Goal: Information Seeking & Learning: Learn about a topic

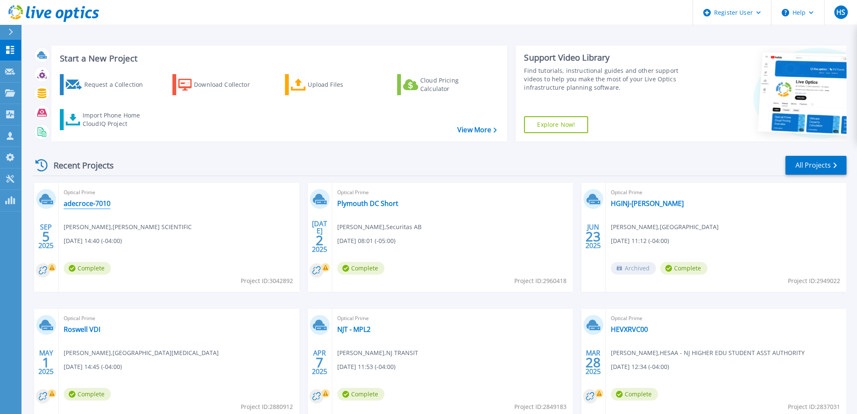
click at [88, 203] on link "adecroce-7010" at bounding box center [87, 203] width 47 height 8
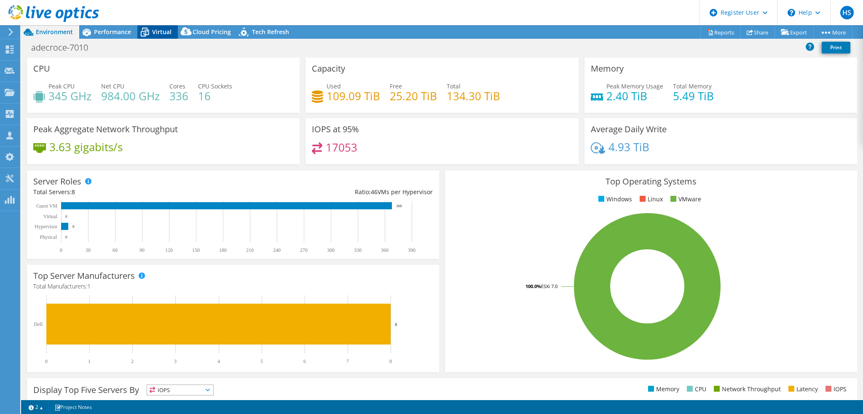
click at [148, 33] on icon at bounding box center [145, 33] width 8 height 7
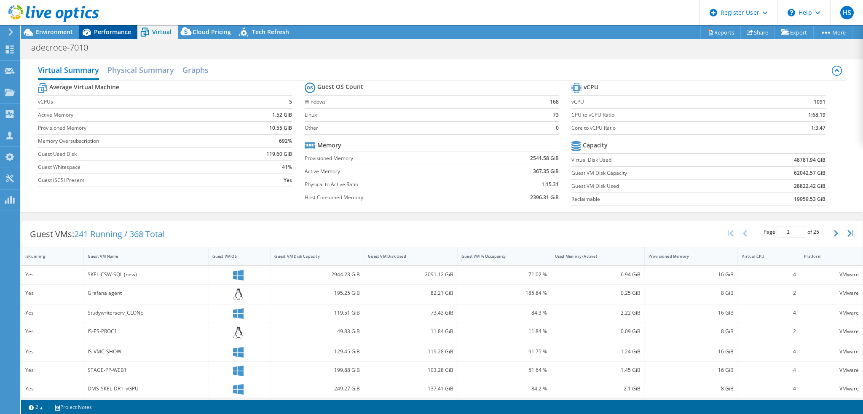
click at [115, 29] on span "Performance" at bounding box center [112, 32] width 37 height 8
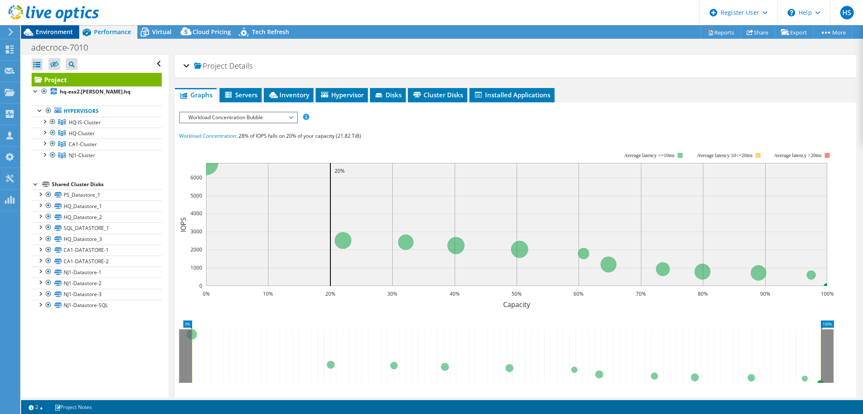
click at [49, 28] on span "Environment" at bounding box center [54, 32] width 37 height 8
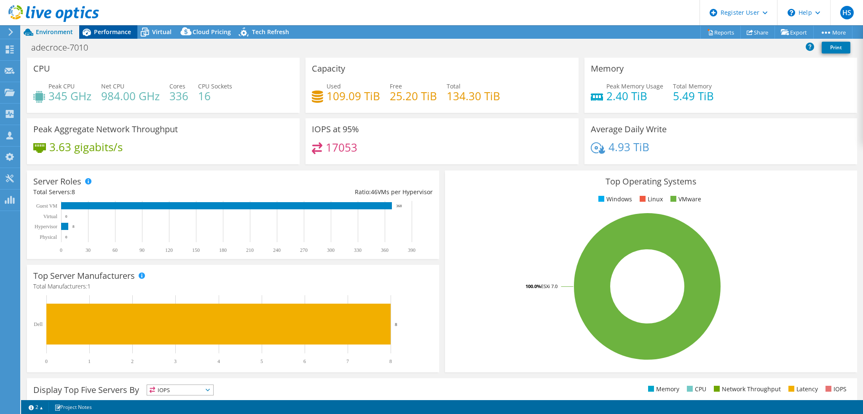
click at [113, 30] on span "Performance" at bounding box center [112, 32] width 37 height 8
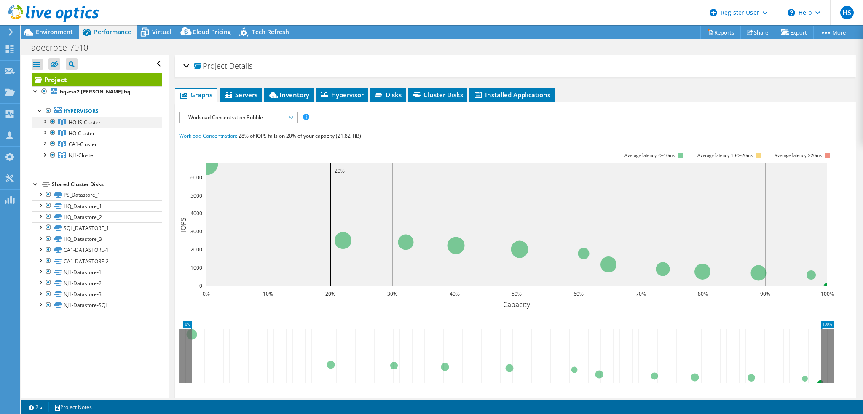
click at [46, 119] on div at bounding box center [44, 121] width 8 height 8
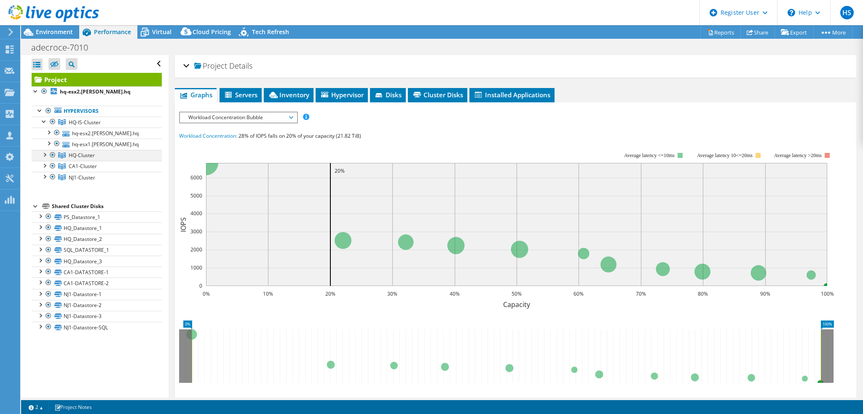
click at [47, 151] on div at bounding box center [44, 154] width 8 height 8
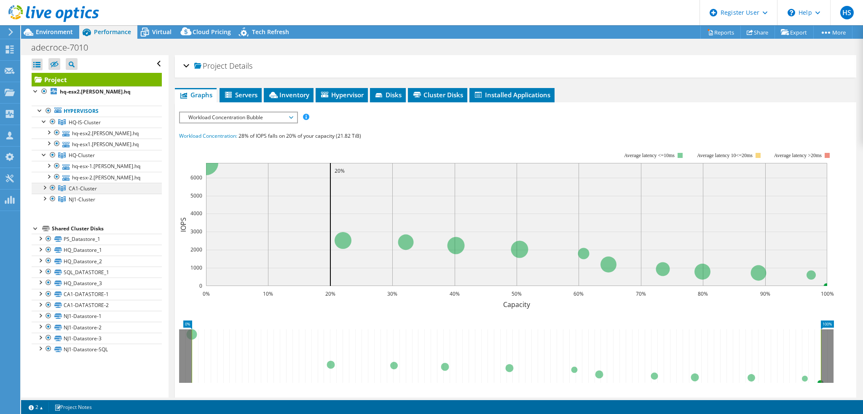
click at [44, 188] on div at bounding box center [44, 187] width 8 height 8
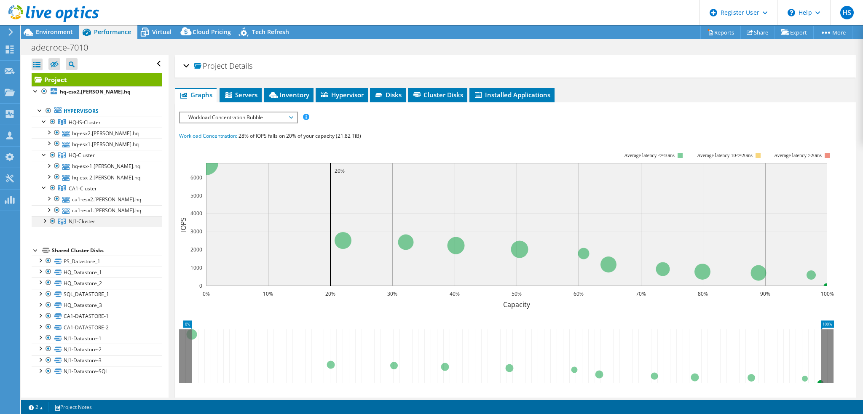
click at [43, 221] on div at bounding box center [44, 220] width 8 height 8
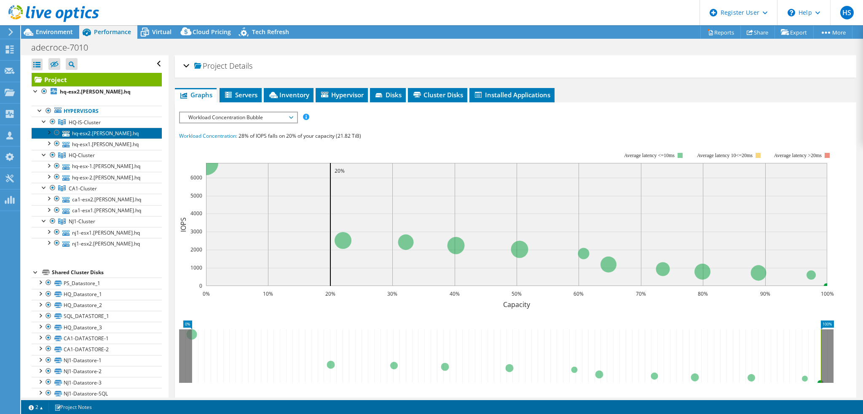
click at [96, 134] on link "hq-esx2.[PERSON_NAME].hq" at bounding box center [97, 133] width 130 height 11
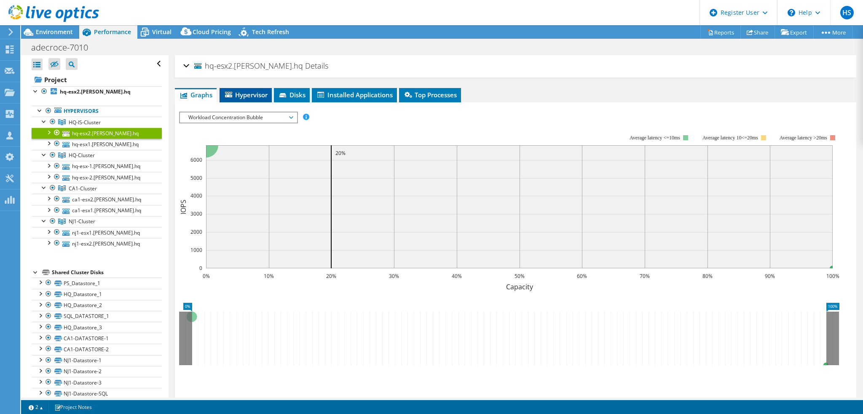
click at [252, 96] on span "Hypervisor" at bounding box center [246, 95] width 44 height 8
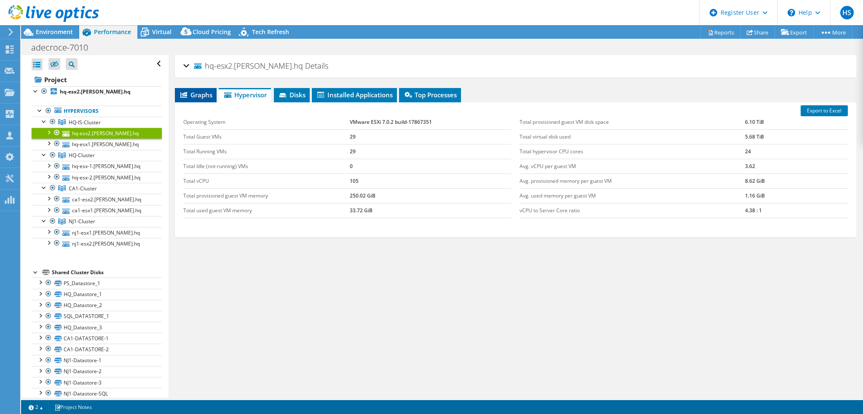
click at [196, 95] on span "Graphs" at bounding box center [195, 95] width 33 height 8
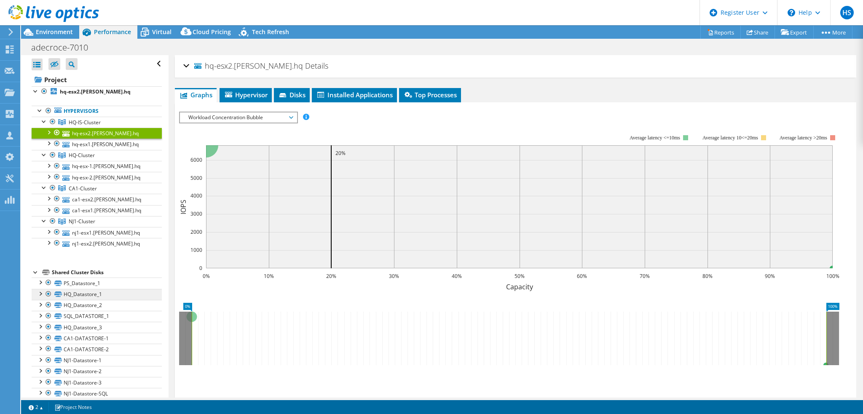
scroll to position [9, 0]
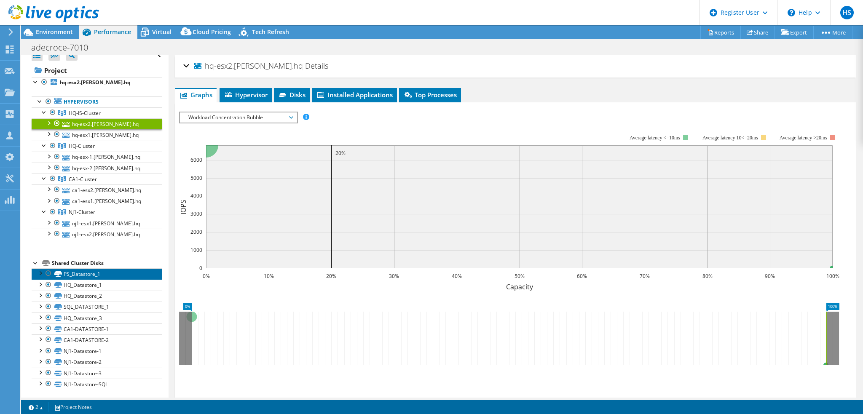
click at [91, 273] on link "PS_Datastore_1" at bounding box center [97, 274] width 130 height 11
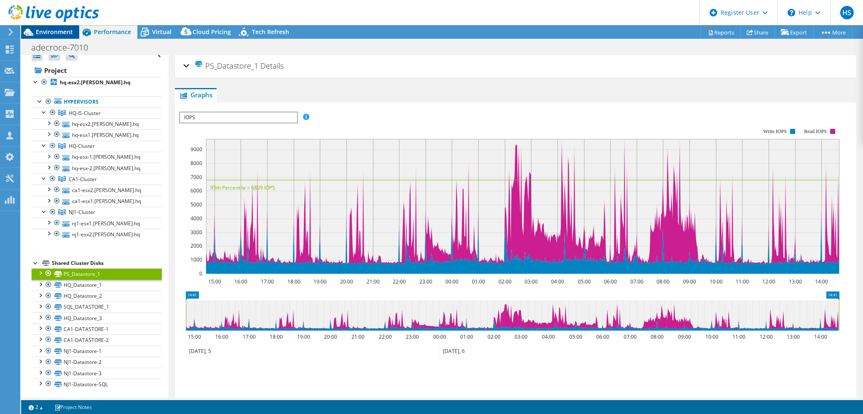
click at [60, 28] on span "Environment" at bounding box center [54, 32] width 37 height 8
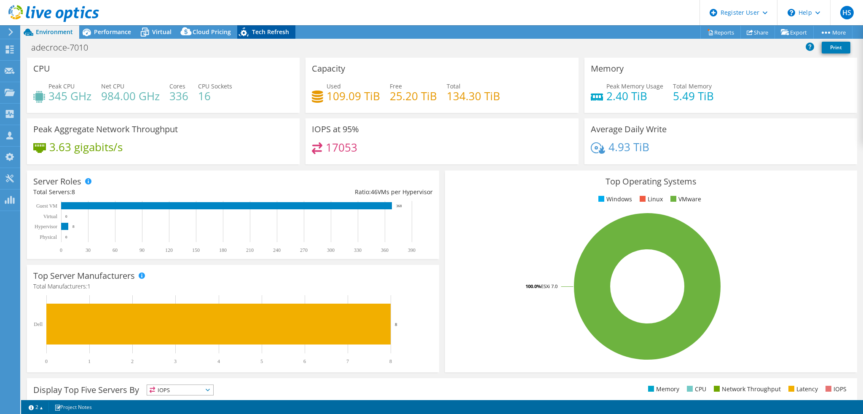
click at [257, 31] on span "Tech Refresh" at bounding box center [270, 32] width 37 height 8
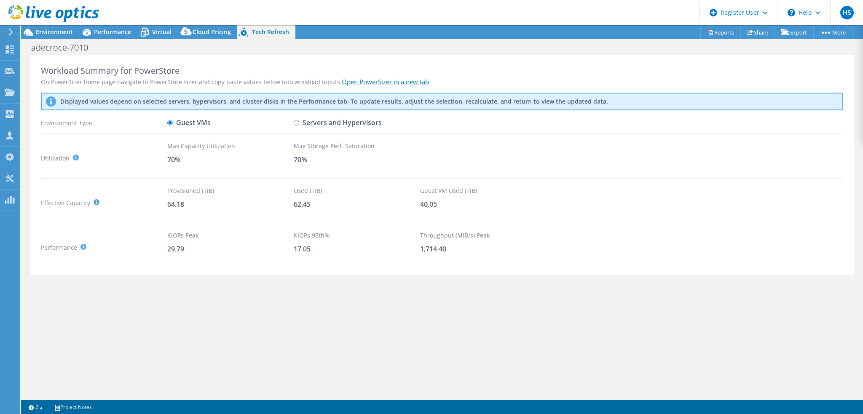
click at [297, 122] on input "Servers and Hypervisors" at bounding box center [296, 122] width 5 height 5
radio input "true"
click at [50, 34] on span "Environment" at bounding box center [54, 32] width 37 height 8
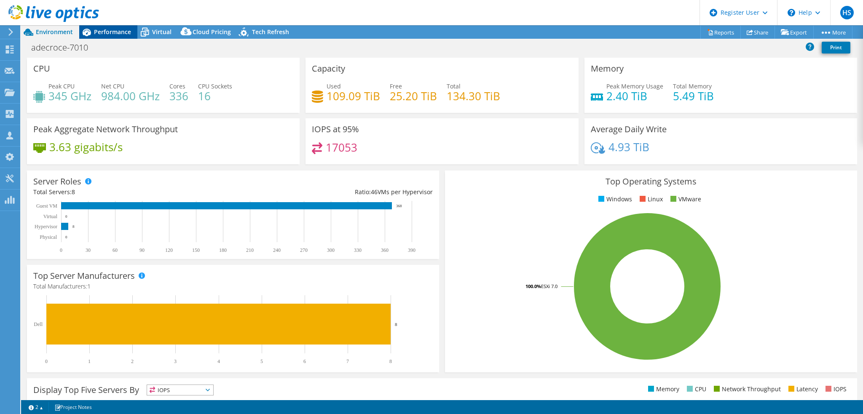
click at [107, 32] on span "Performance" at bounding box center [112, 32] width 37 height 8
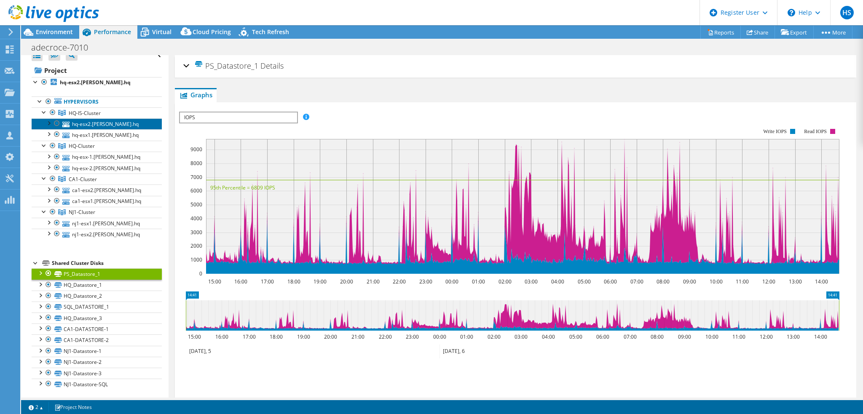
click at [93, 121] on link "hq-esx2.[PERSON_NAME].hq" at bounding box center [97, 123] width 130 height 11
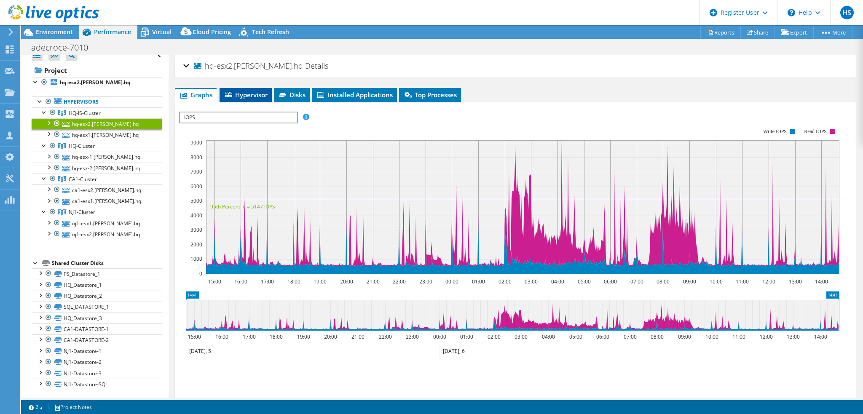
click at [245, 94] on span "Hypervisor" at bounding box center [246, 95] width 44 height 8
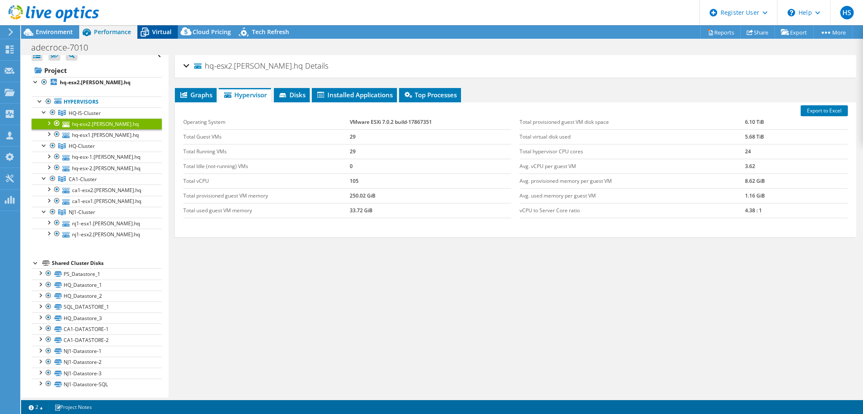
click at [163, 30] on span "Virtual" at bounding box center [161, 32] width 19 height 8
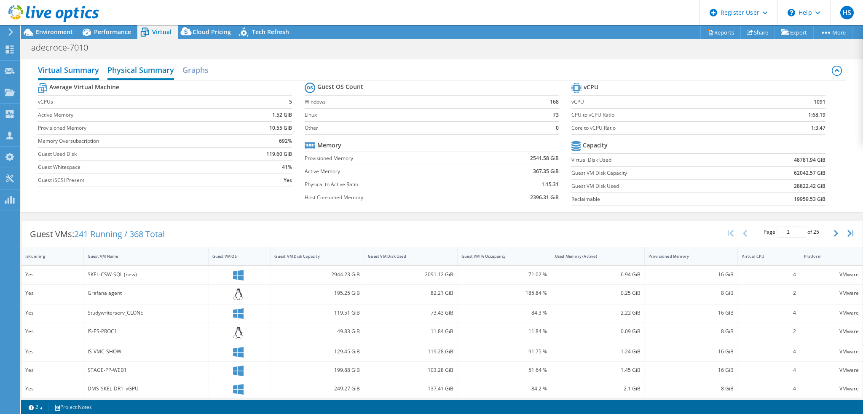
click at [138, 66] on h2 "Physical Summary" at bounding box center [140, 71] width 67 height 19
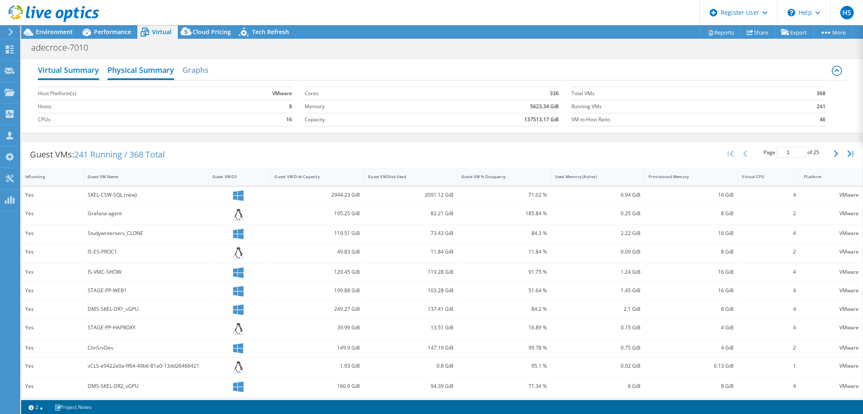
click at [56, 69] on h2 "Virtual Summary" at bounding box center [68, 71] width 61 height 19
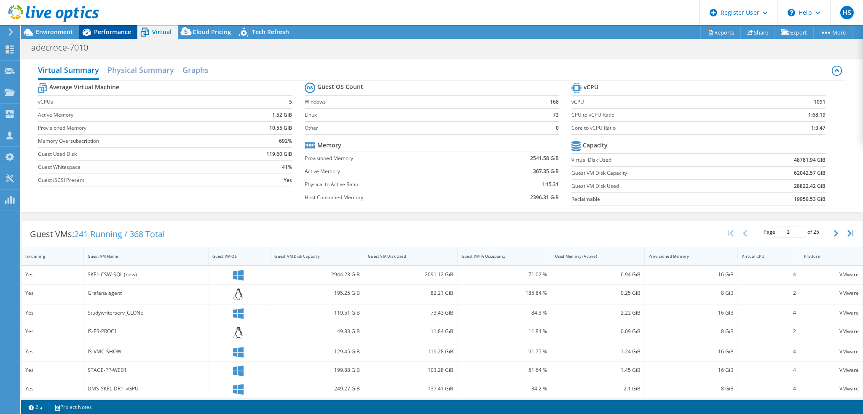
click at [101, 32] on span "Performance" at bounding box center [112, 32] width 37 height 8
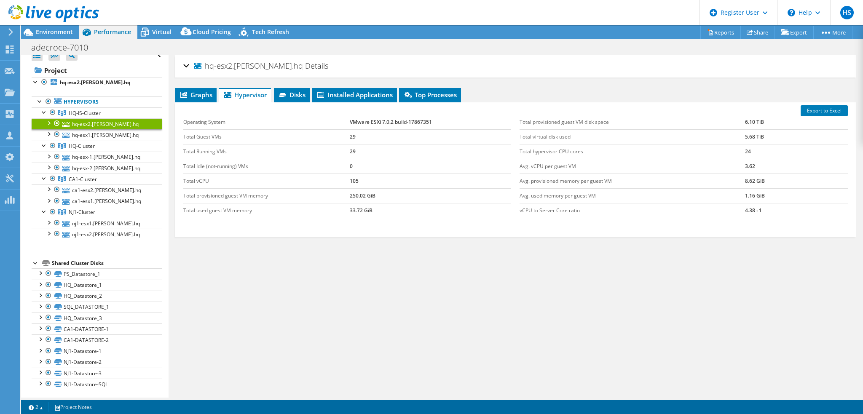
click at [185, 68] on div "hq-esx2.[PERSON_NAME].hq Details" at bounding box center [515, 66] width 665 height 18
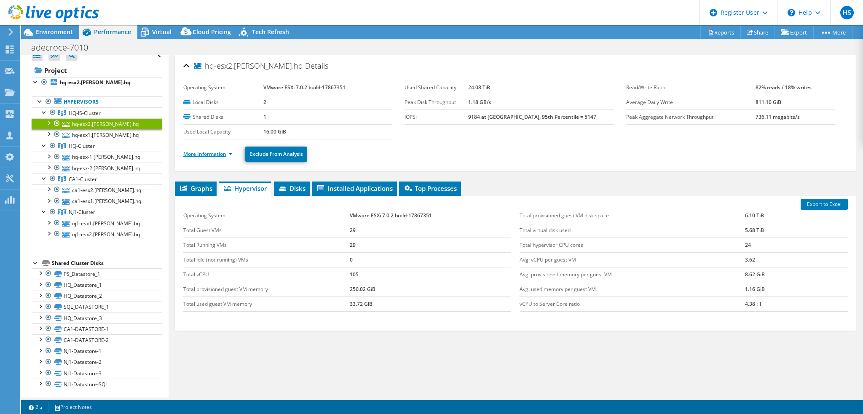
click at [232, 151] on link "More Information" at bounding box center [207, 153] width 49 height 7
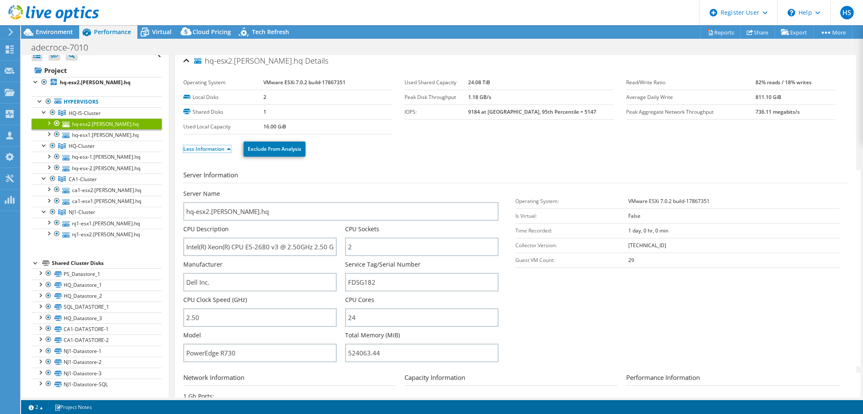
scroll to position [0, 0]
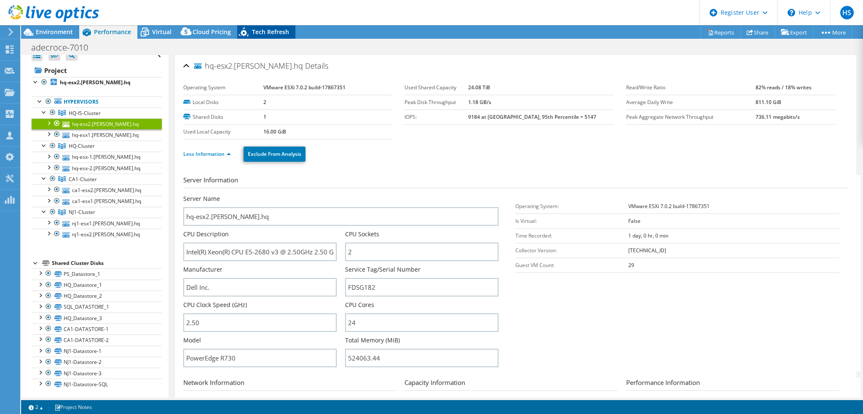
click at [264, 33] on span "Tech Refresh" at bounding box center [270, 32] width 37 height 8
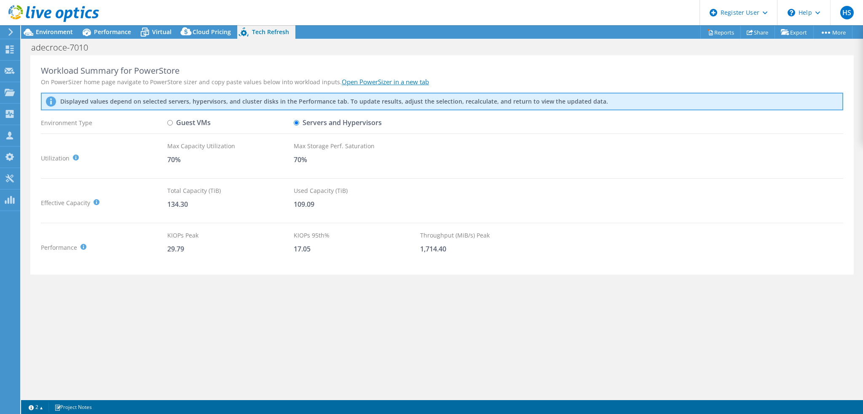
click at [171, 123] on input "Guest VMs" at bounding box center [169, 122] width 5 height 5
radio input "true"
radio input "false"
click at [54, 31] on span "Environment" at bounding box center [54, 32] width 37 height 8
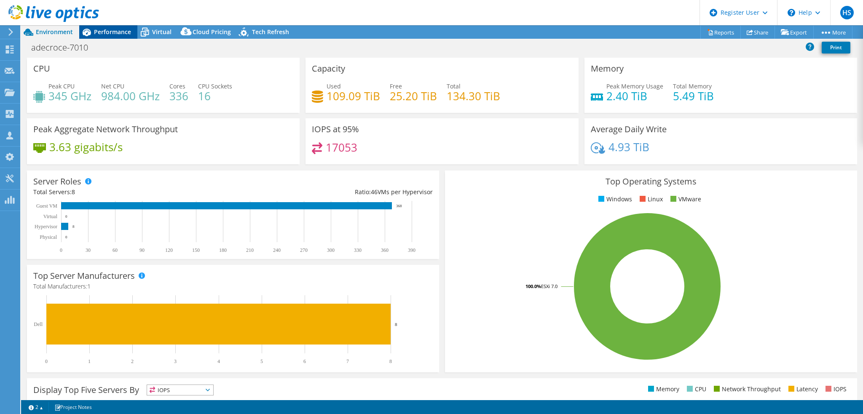
click at [113, 33] on span "Performance" at bounding box center [112, 32] width 37 height 8
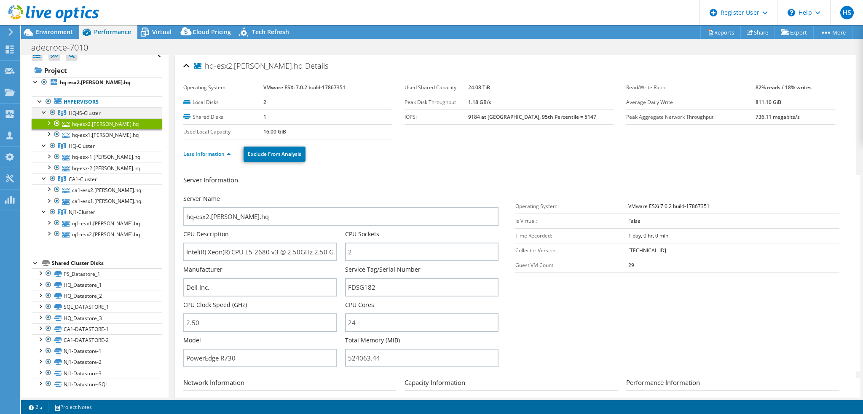
click at [43, 110] on div at bounding box center [44, 111] width 8 height 8
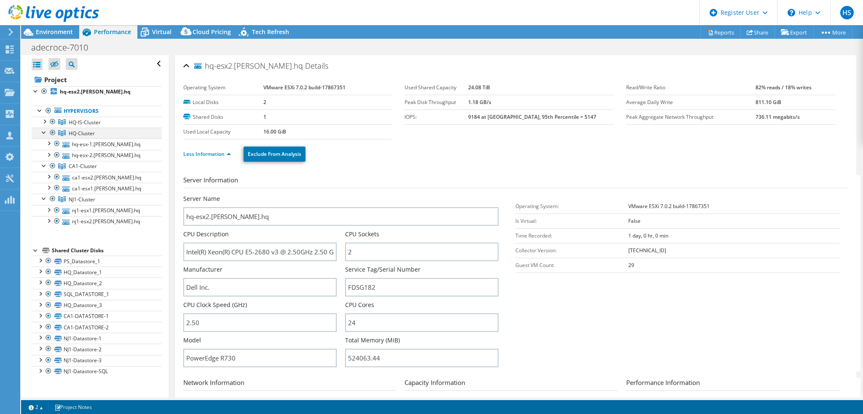
click at [43, 136] on div at bounding box center [44, 132] width 8 height 8
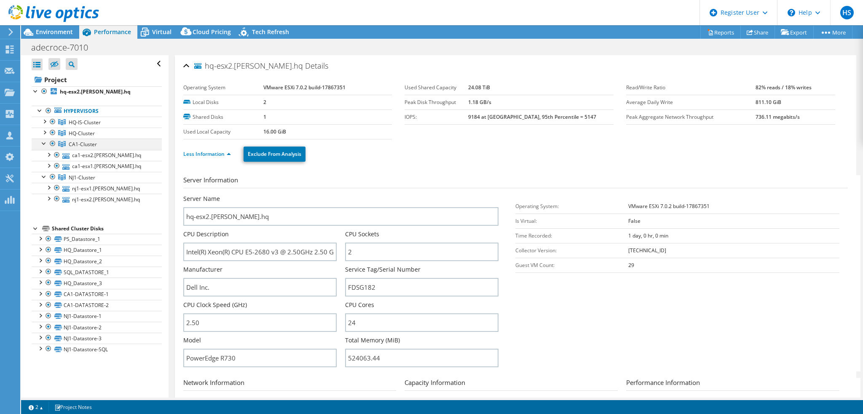
click at [44, 141] on div at bounding box center [44, 143] width 8 height 8
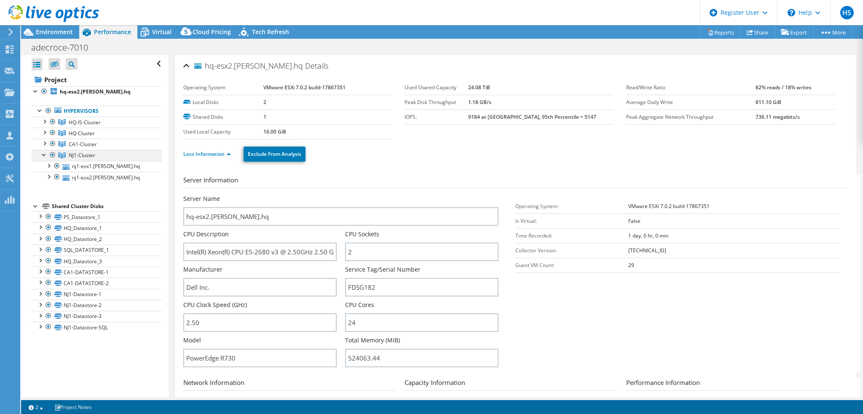
click at [44, 152] on div at bounding box center [44, 154] width 8 height 8
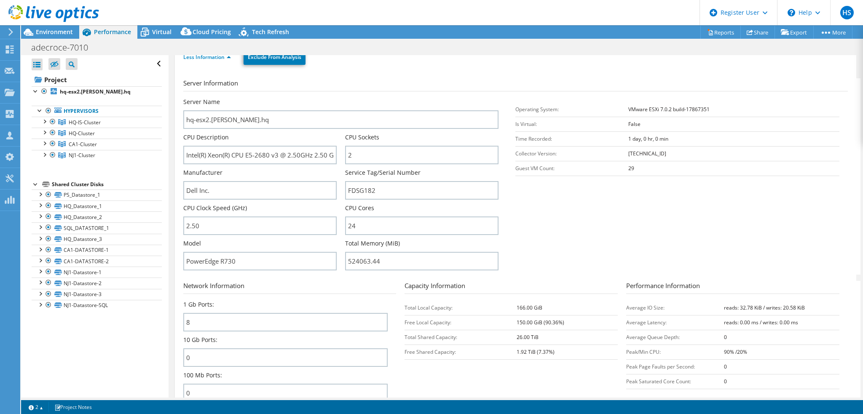
scroll to position [84, 0]
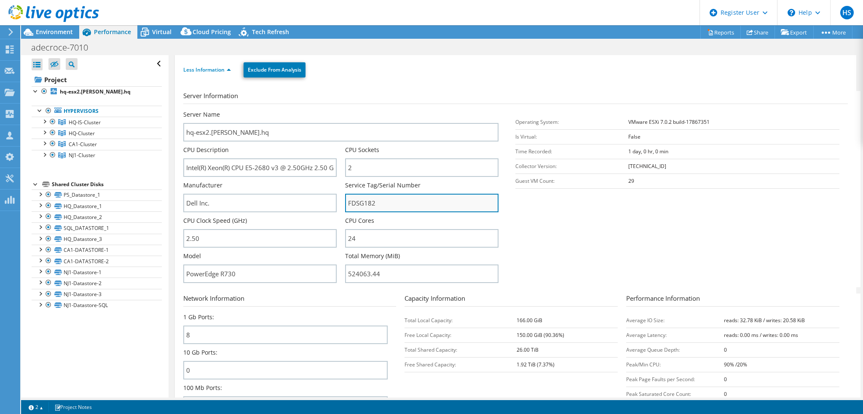
drag, startPoint x: 375, startPoint y: 199, endPoint x: 346, endPoint y: 198, distance: 29.5
click at [346, 198] on input "FDSG182" at bounding box center [421, 203] width 153 height 19
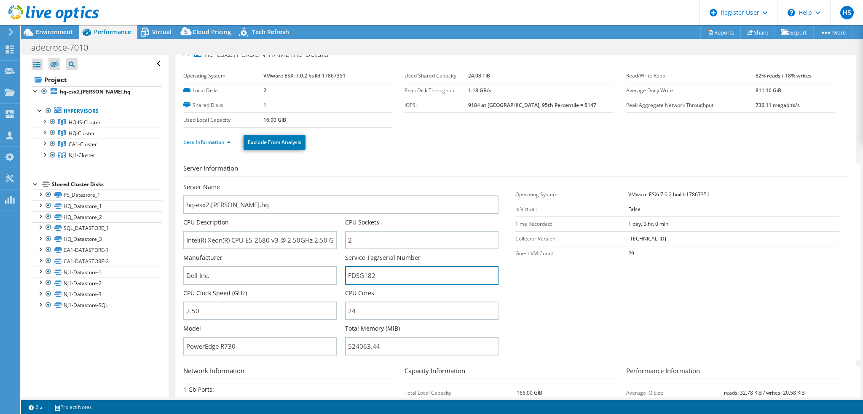
scroll to position [0, 0]
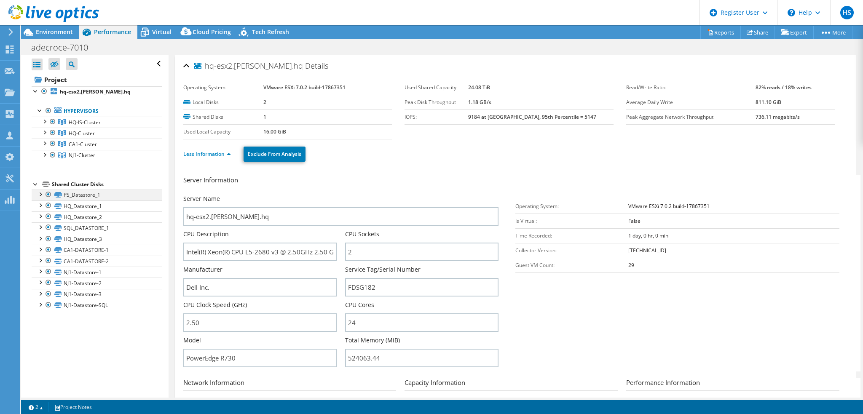
click at [40, 195] on div at bounding box center [40, 194] width 8 height 8
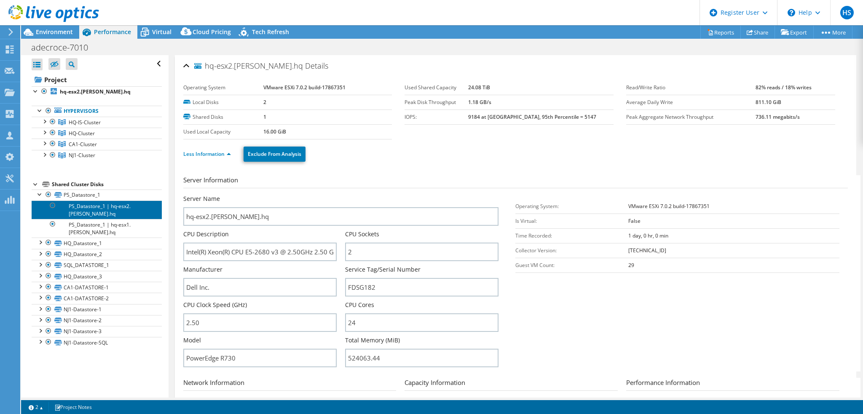
click at [93, 209] on link "PS_Datastore_1 | hq-esx2.[PERSON_NAME].hq" at bounding box center [97, 210] width 130 height 19
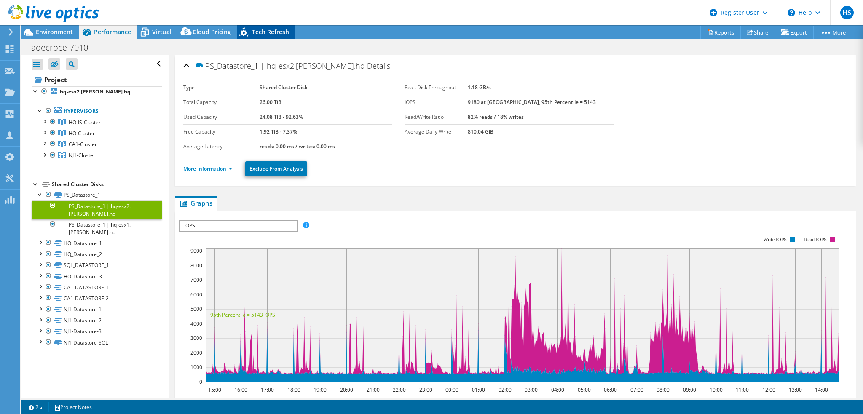
drag, startPoint x: 274, startPoint y: 32, endPoint x: 265, endPoint y: 35, distance: 10.0
click at [274, 32] on span "Tech Refresh" at bounding box center [270, 32] width 37 height 8
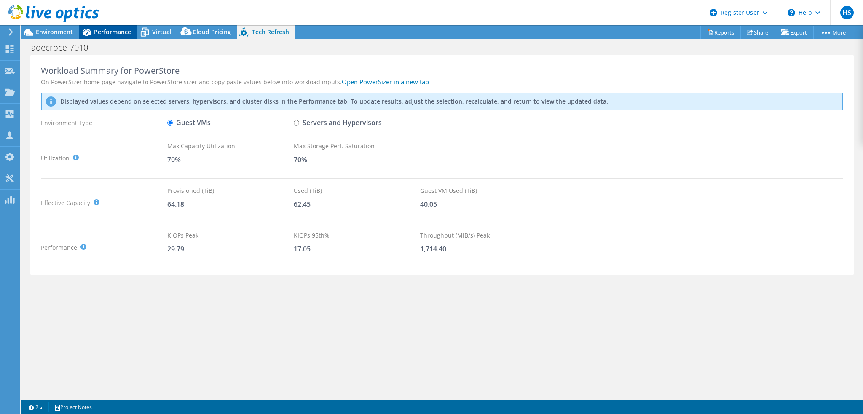
drag, startPoint x: 122, startPoint y: 28, endPoint x: 120, endPoint y: 33, distance: 5.5
click at [122, 29] on span "Performance" at bounding box center [112, 32] width 37 height 8
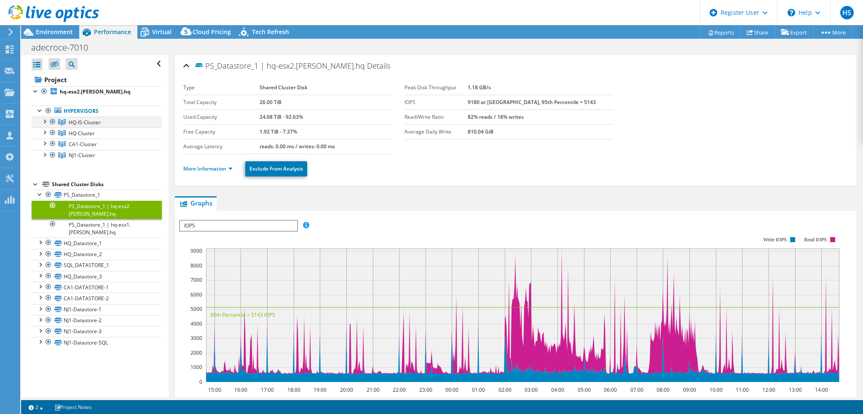
click at [43, 124] on div at bounding box center [44, 121] width 8 height 8
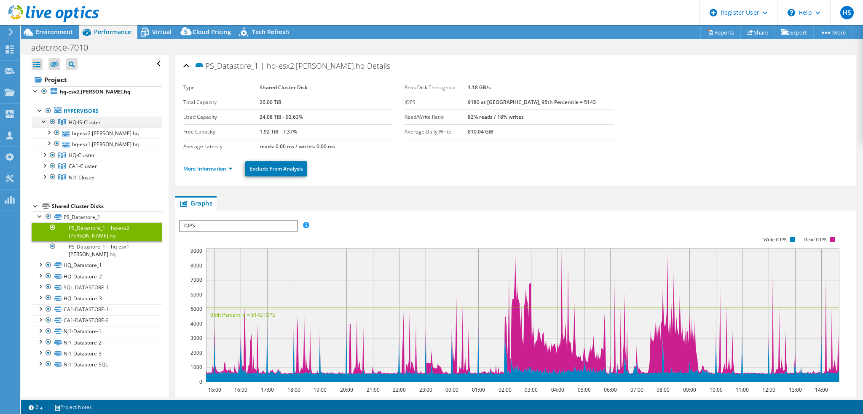
click at [44, 119] on div at bounding box center [44, 121] width 8 height 8
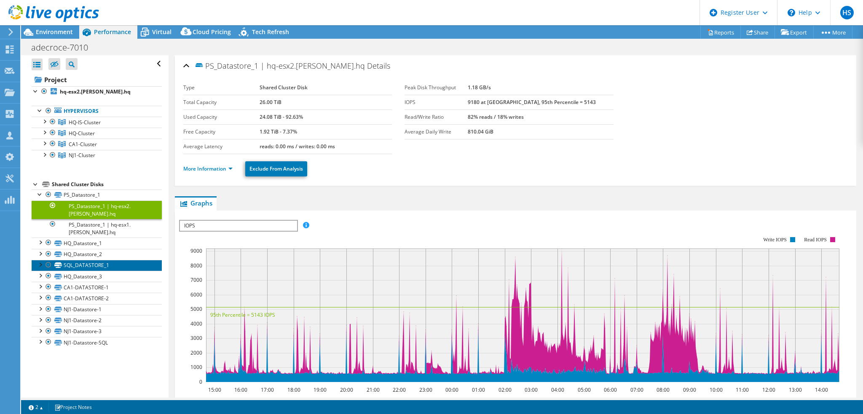
click at [83, 263] on link "SQL_DATASTORE_1" at bounding box center [97, 265] width 130 height 11
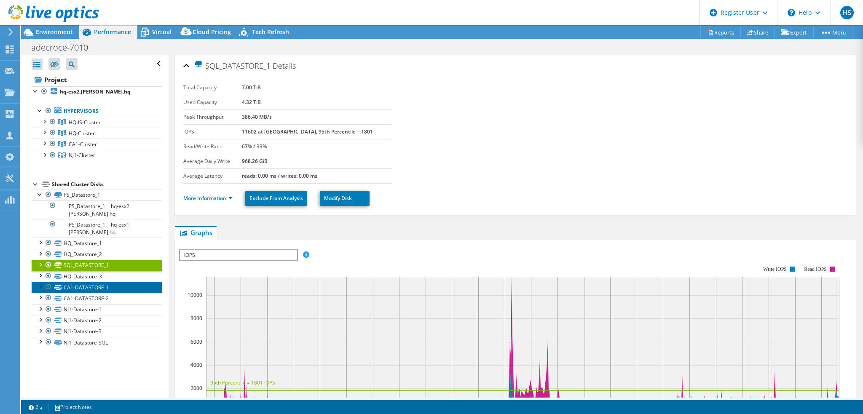
click at [81, 287] on link "CA1-DATASTORE-1" at bounding box center [97, 287] width 130 height 11
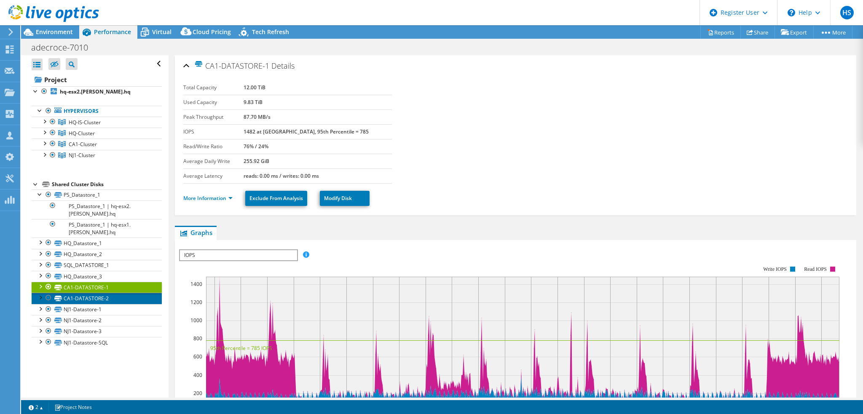
click at [81, 298] on link "CA1-DATASTORE-2" at bounding box center [97, 298] width 130 height 11
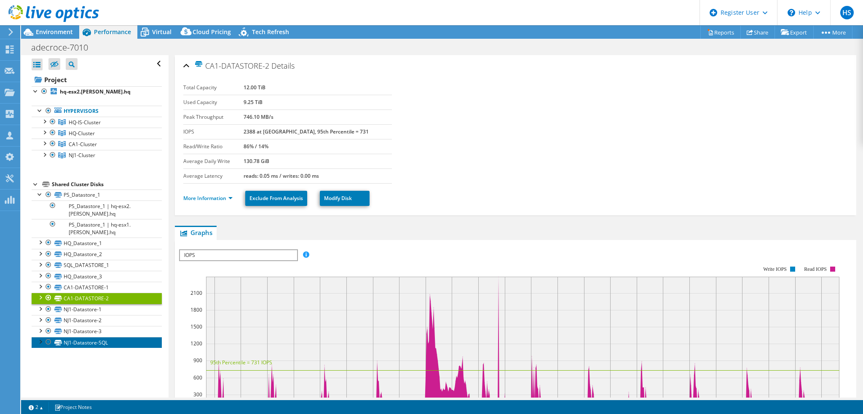
click at [82, 344] on link "NJ1-Datastore-SQL" at bounding box center [97, 342] width 130 height 11
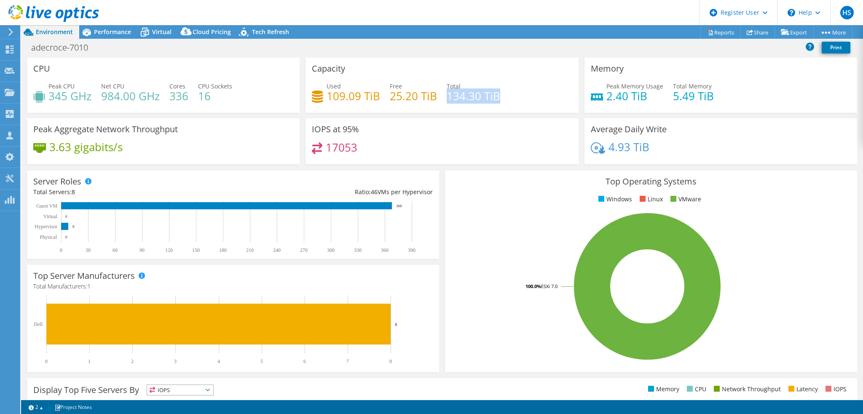
drag, startPoint x: 444, startPoint y: 94, endPoint x: 497, endPoint y: 121, distance: 59.8
click at [502, 96] on div "Used 109.09 TiB Free 25.20 TiB Total 134.30 TiB" at bounding box center [442, 95] width 260 height 27
drag, startPoint x: 327, startPoint y: 94, endPoint x: 380, endPoint y: 105, distance: 53.8
click at [380, 98] on div "Used 109.09 TiB Free 25.20 TiB Total 134.30 TiB" at bounding box center [442, 95] width 260 height 27
drag, startPoint x: 445, startPoint y: 96, endPoint x: 501, endPoint y: 105, distance: 56.8
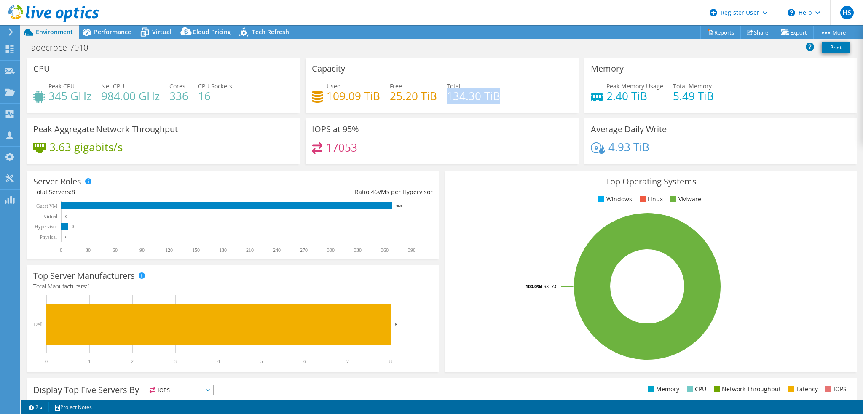
click at [507, 94] on div "Used 109.09 TiB Free 25.20 TiB Total 134.30 TiB" at bounding box center [442, 95] width 260 height 27
click at [113, 31] on span "Performance" at bounding box center [112, 32] width 37 height 8
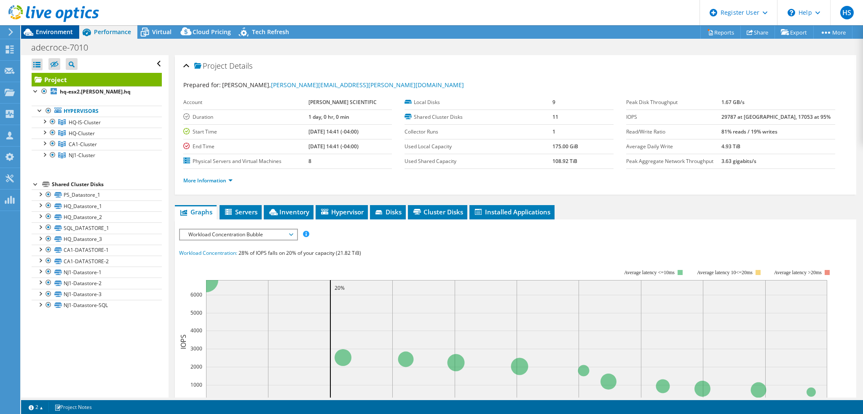
click at [62, 33] on span "Environment" at bounding box center [54, 32] width 37 height 8
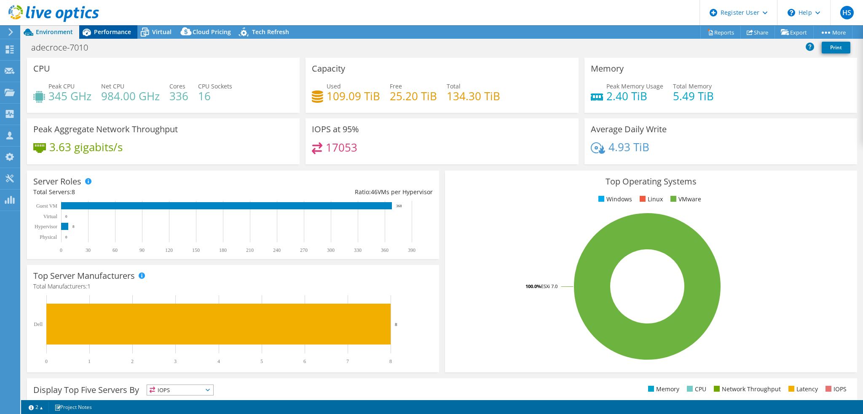
click at [105, 30] on span "Performance" at bounding box center [112, 32] width 37 height 8
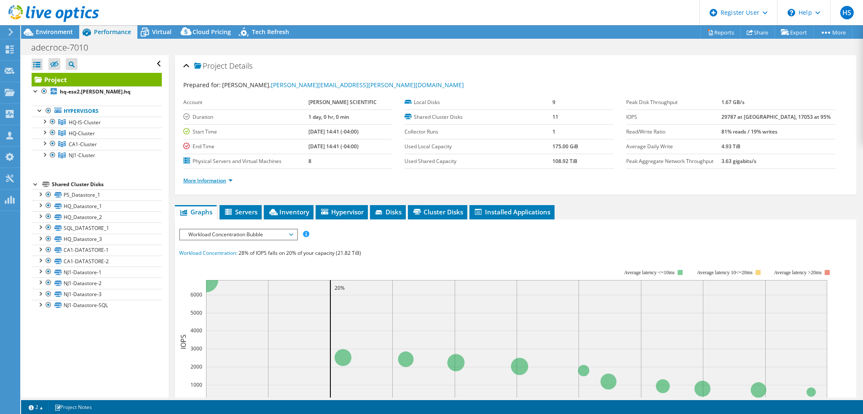
click at [227, 179] on link "More Information" at bounding box center [207, 180] width 49 height 7
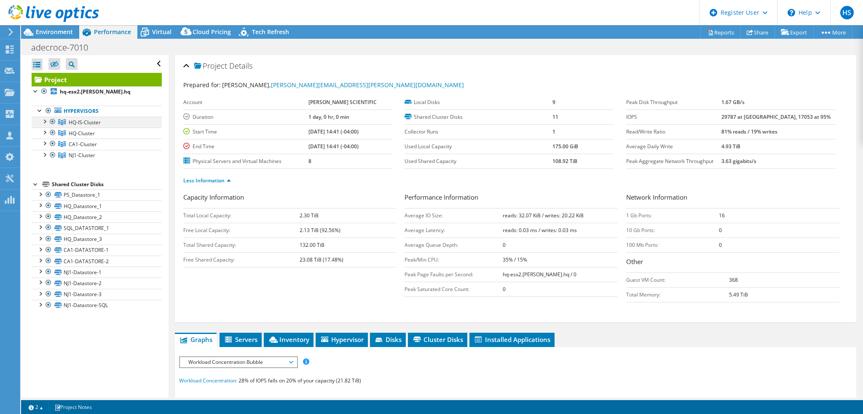
click at [46, 121] on div at bounding box center [44, 121] width 8 height 8
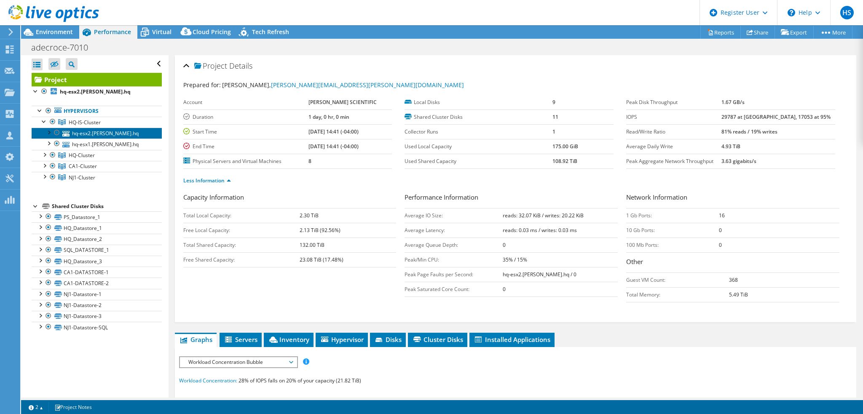
click at [89, 132] on link "hq-esx2.[PERSON_NAME].hq" at bounding box center [97, 133] width 130 height 11
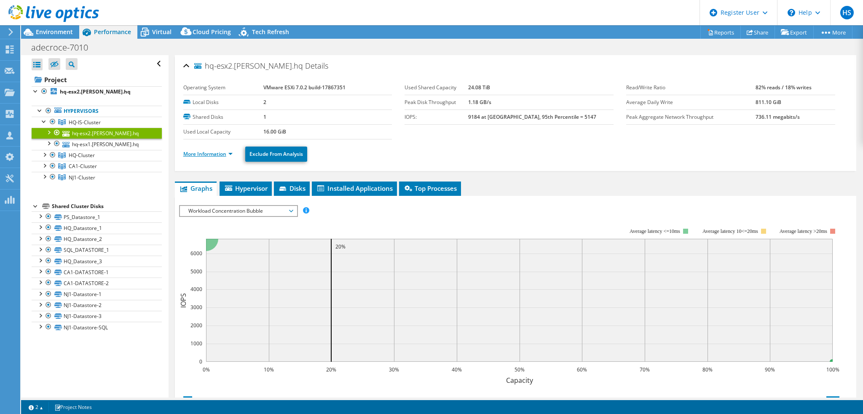
click at [229, 153] on link "More Information" at bounding box center [207, 153] width 49 height 7
